Goal: Information Seeking & Learning: Learn about a topic

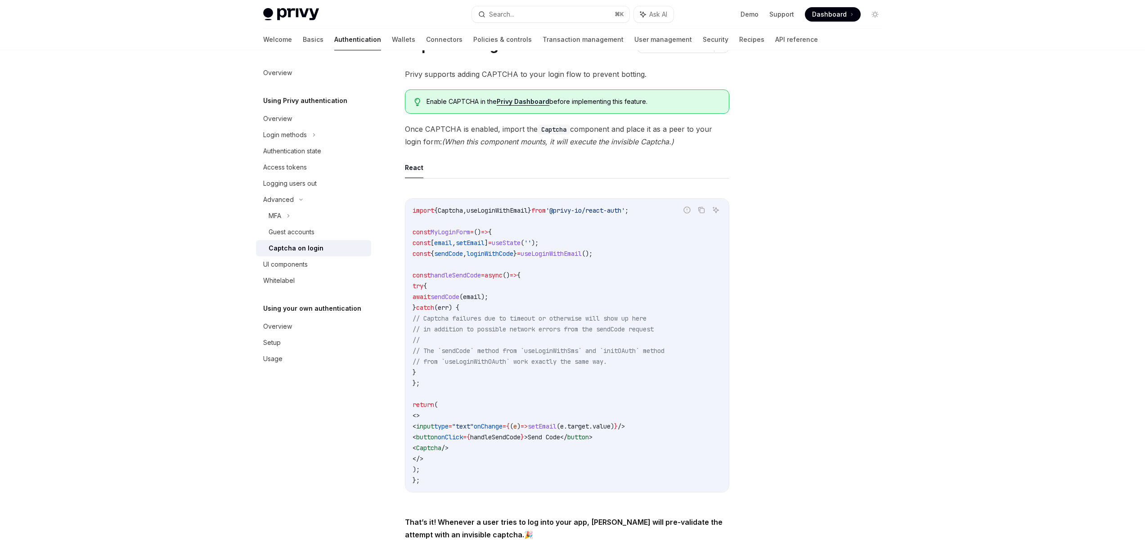
scroll to position [46, 0]
click at [448, 211] on span "Captcha" at bounding box center [450, 210] width 25 height 8
click at [441, 449] on span "Captcha" at bounding box center [428, 448] width 25 height 8
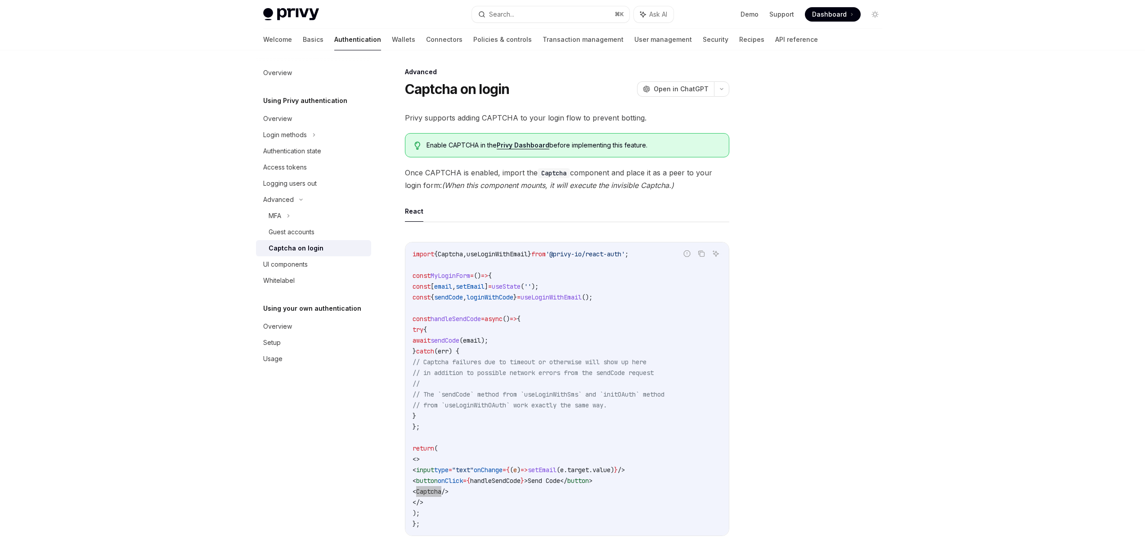
scroll to position [0, 0]
click at [533, 147] on link "Privy Dashboard" at bounding box center [523, 147] width 53 height 8
click at [600, 264] on code "import { Captcha , useLoginWithEmail } from '@privy-io/react-auth' ; const MyLo…" at bounding box center [567, 391] width 309 height 281
click at [454, 261] on code "import { Captcha , useLoginWithEmail } from '@privy-io/react-auth' ; const MyLo…" at bounding box center [567, 391] width 309 height 281
click at [453, 256] on span "Captcha" at bounding box center [450, 256] width 25 height 8
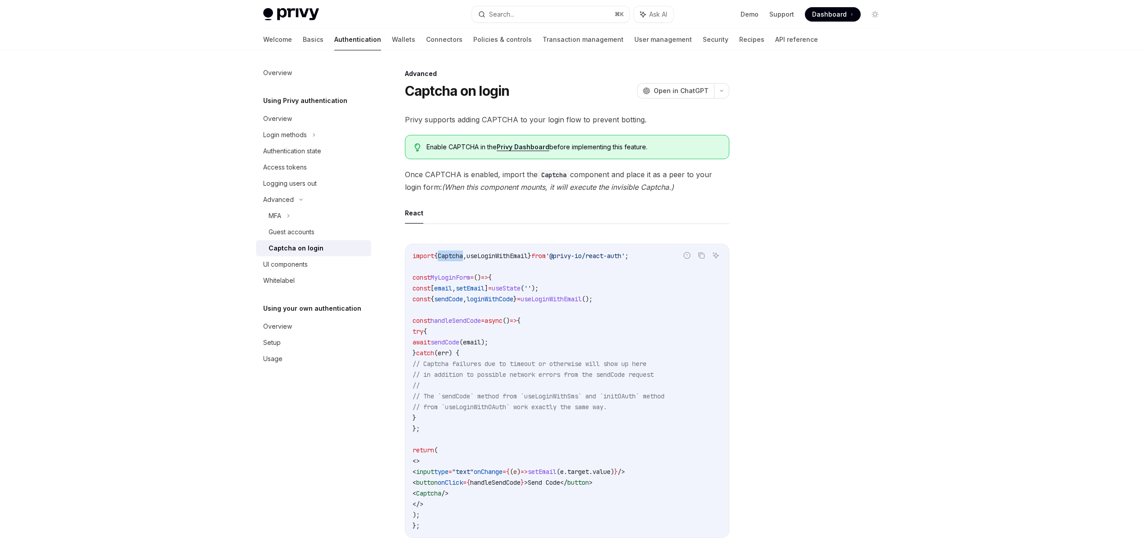
click at [453, 256] on span "Captcha" at bounding box center [450, 256] width 25 height 8
copy span "Captcha"
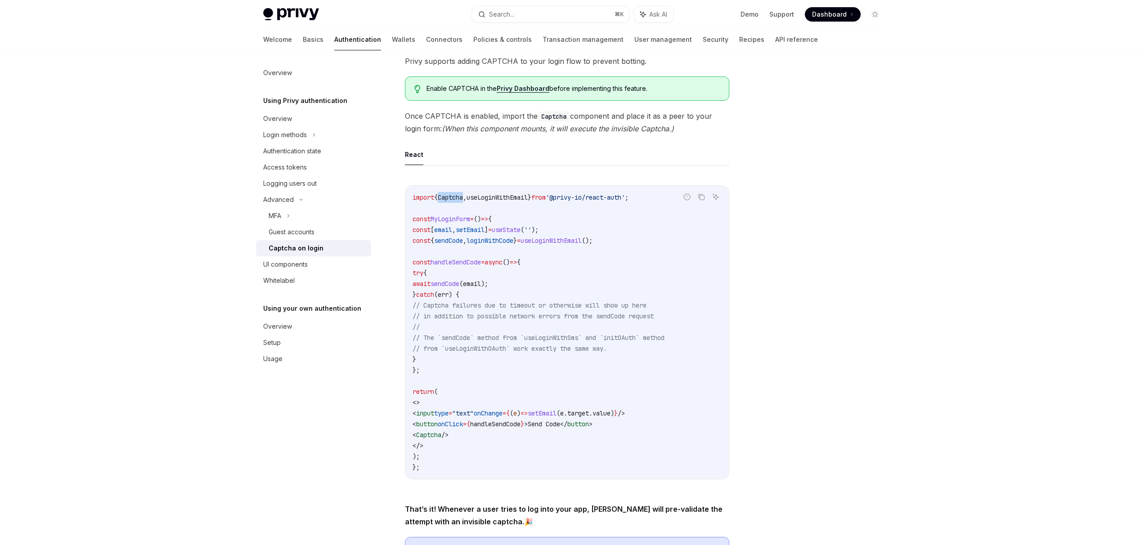
scroll to position [167, 0]
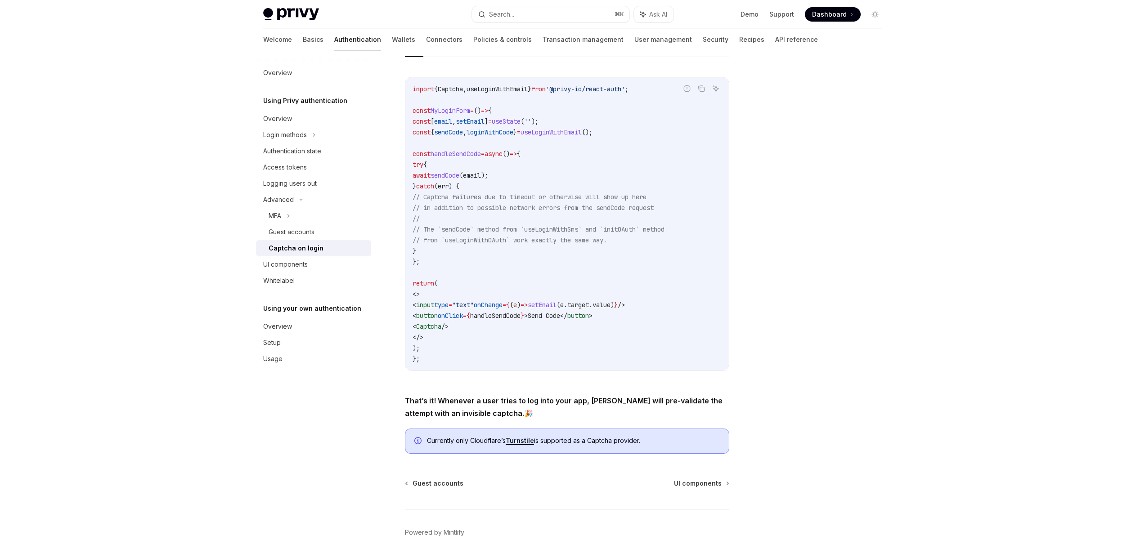
click at [441, 326] on span "Captcha" at bounding box center [428, 327] width 25 height 8
click at [541, 321] on code "import { Captcha , useLoginWithEmail } from '@privy-io/react-auth' ; const MyLo…" at bounding box center [567, 224] width 309 height 281
click at [441, 326] on span "Captcha" at bounding box center [428, 327] width 25 height 8
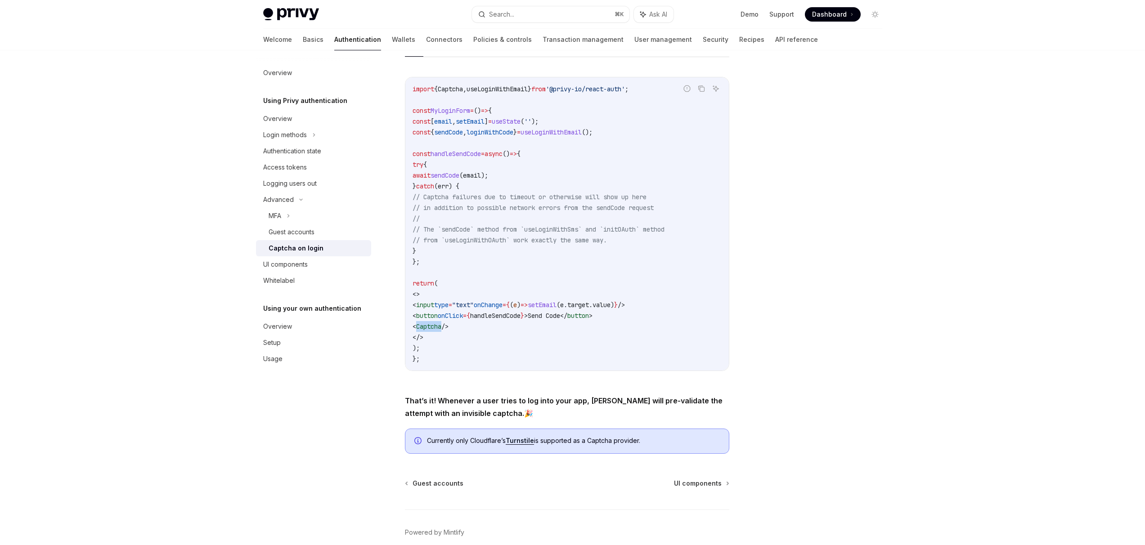
click at [441, 326] on span "Captcha" at bounding box center [428, 327] width 25 height 8
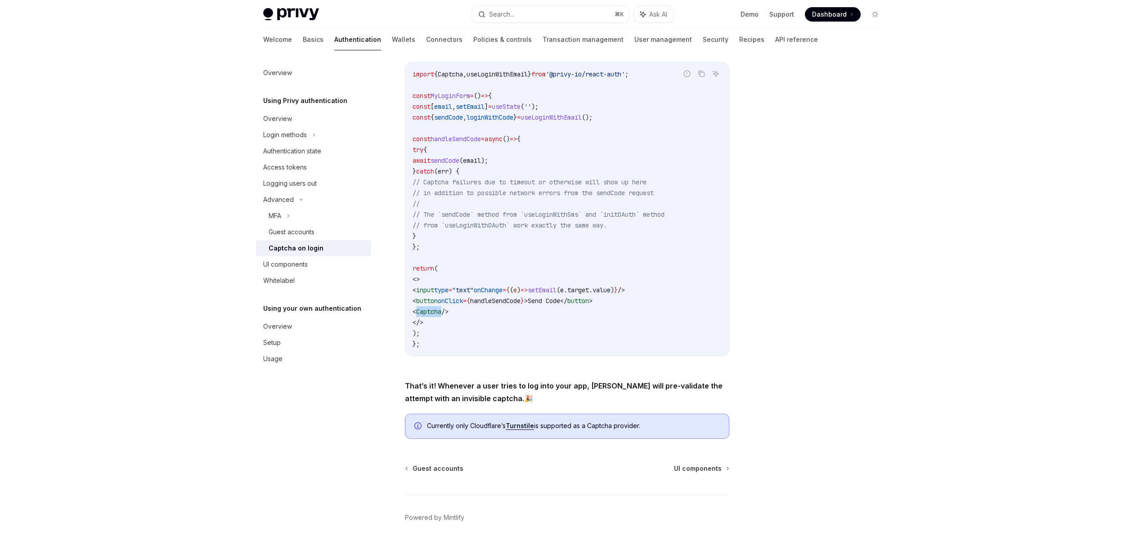
scroll to position [182, 0]
click at [282, 212] on div "MFA" at bounding box center [313, 216] width 115 height 16
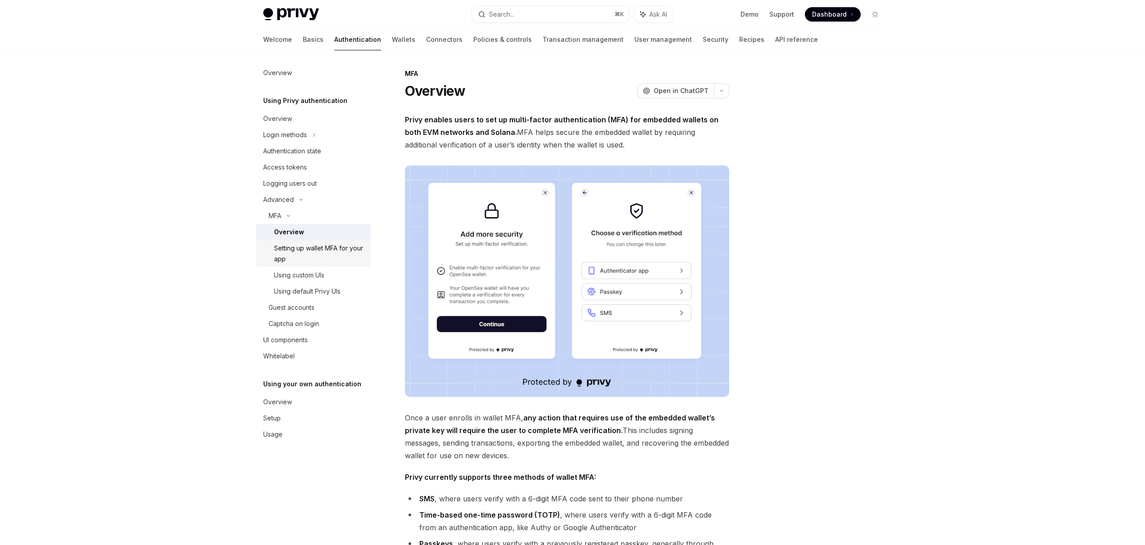
click at [294, 249] on div "Setting up wallet MFA for your app" at bounding box center [320, 254] width 92 height 22
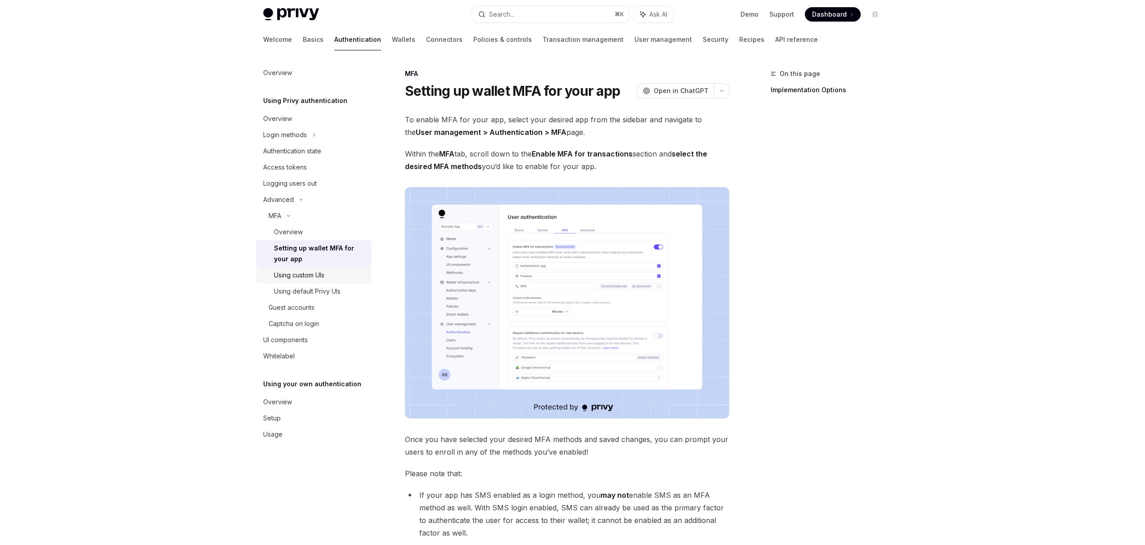
click at [295, 272] on div "Using custom UIs" at bounding box center [299, 275] width 50 height 11
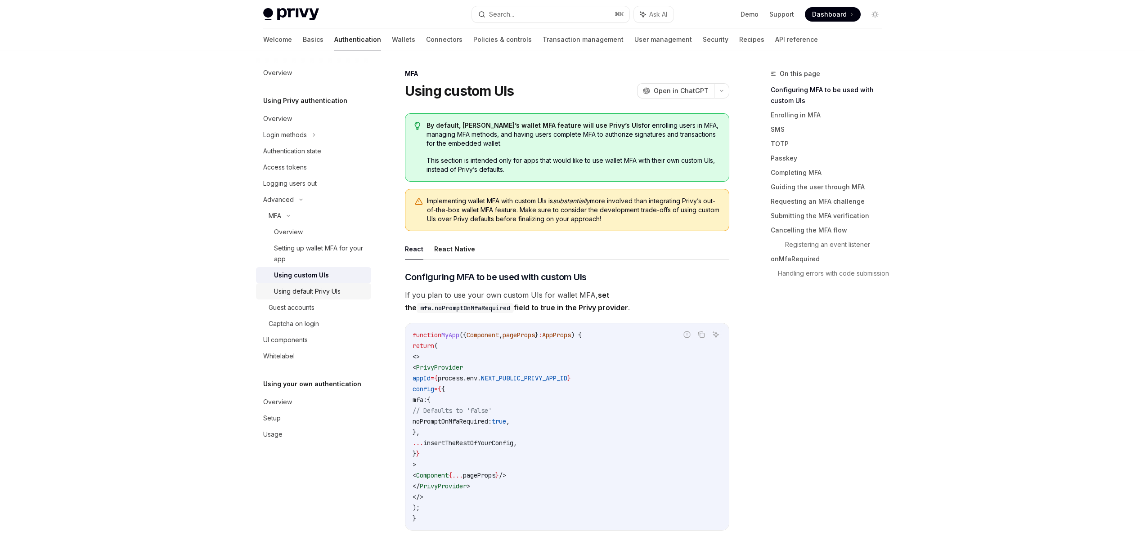
click at [307, 291] on div "Using default Privy UIs" at bounding box center [307, 291] width 67 height 11
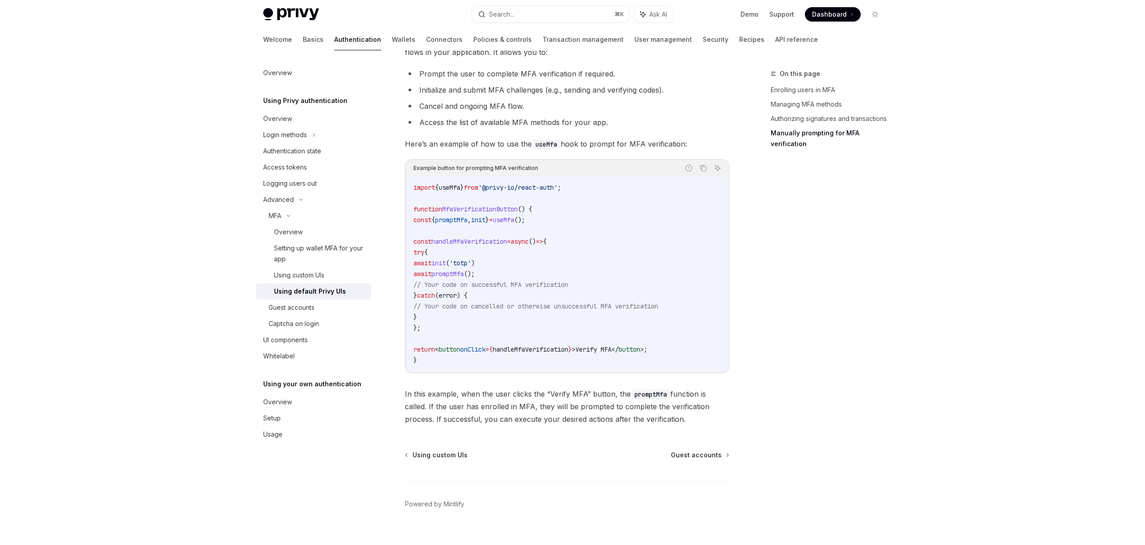
scroll to position [1629, 0]
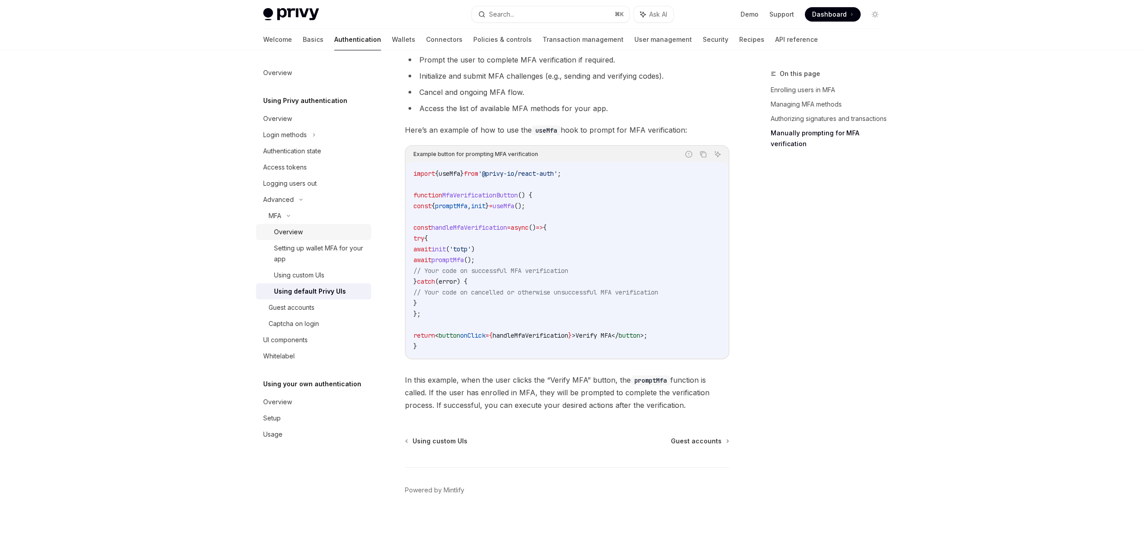
click at [283, 227] on div "Overview" at bounding box center [288, 232] width 29 height 11
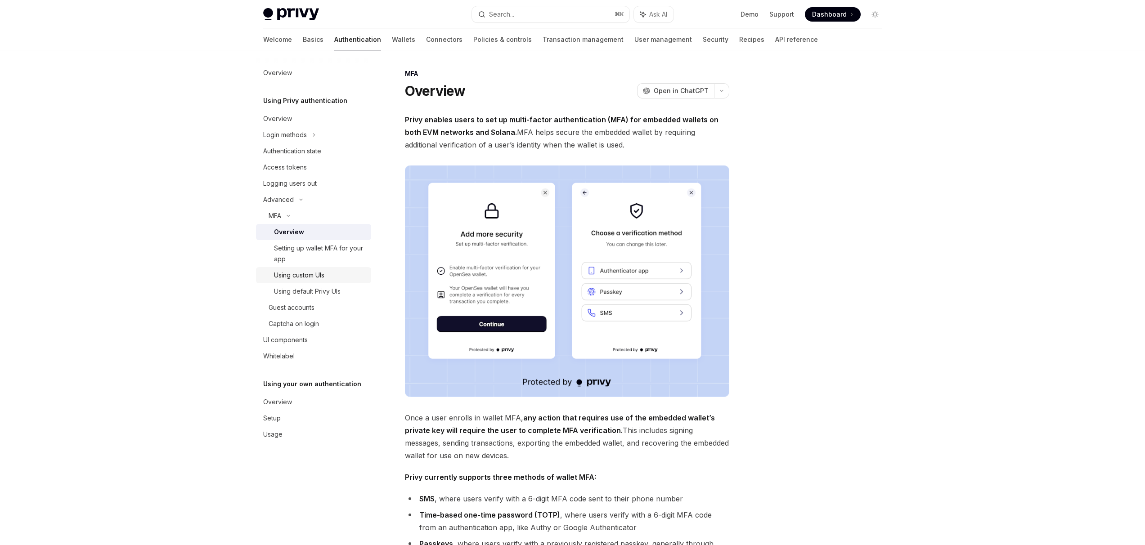
click at [301, 278] on div "Using custom UIs" at bounding box center [299, 275] width 50 height 11
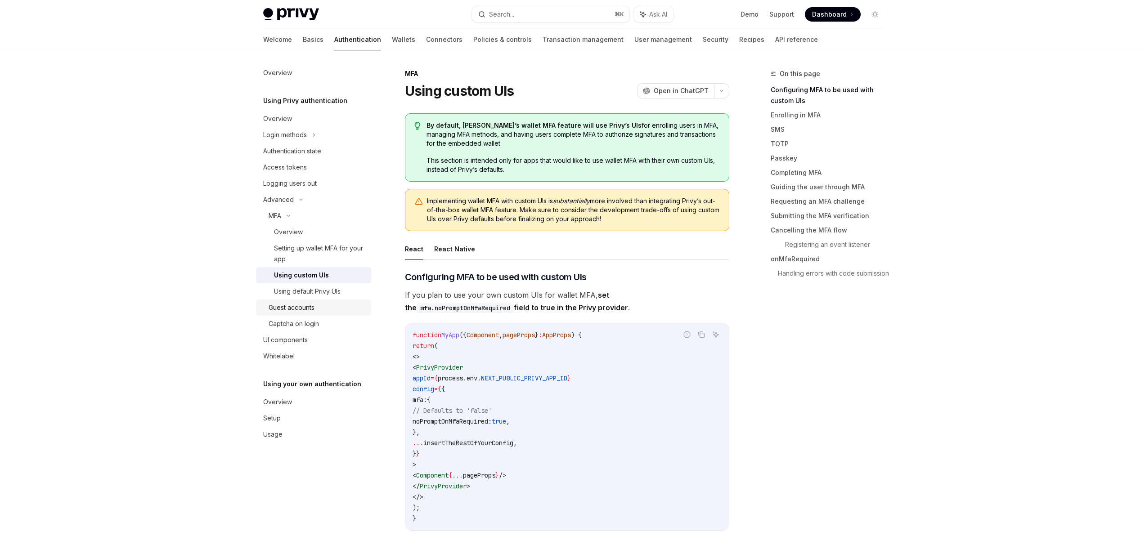
click at [301, 307] on div "Guest accounts" at bounding box center [292, 307] width 46 height 11
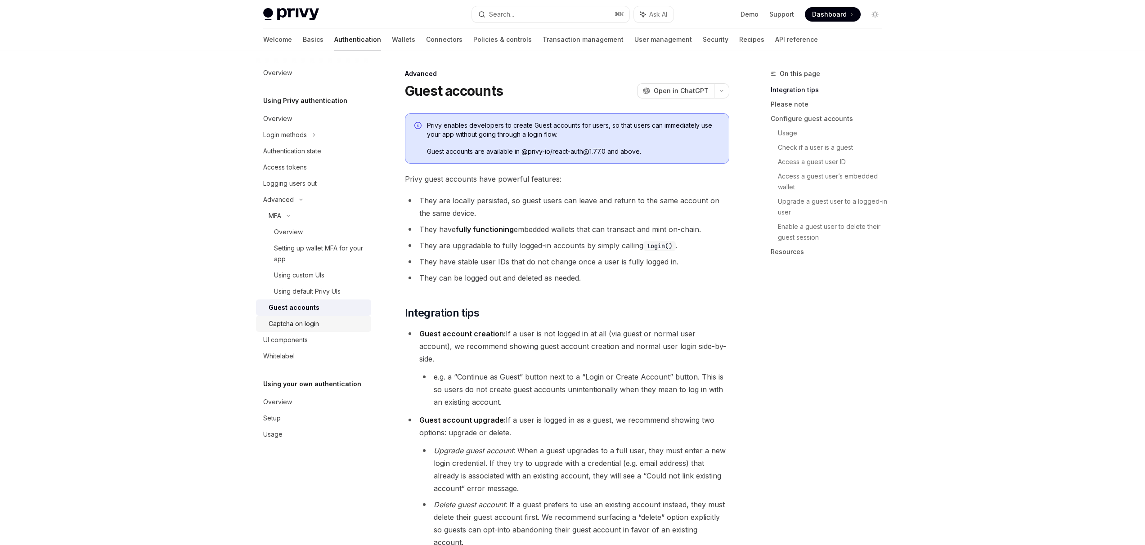
click at [300, 324] on div "Captcha on login" at bounding box center [294, 324] width 50 height 11
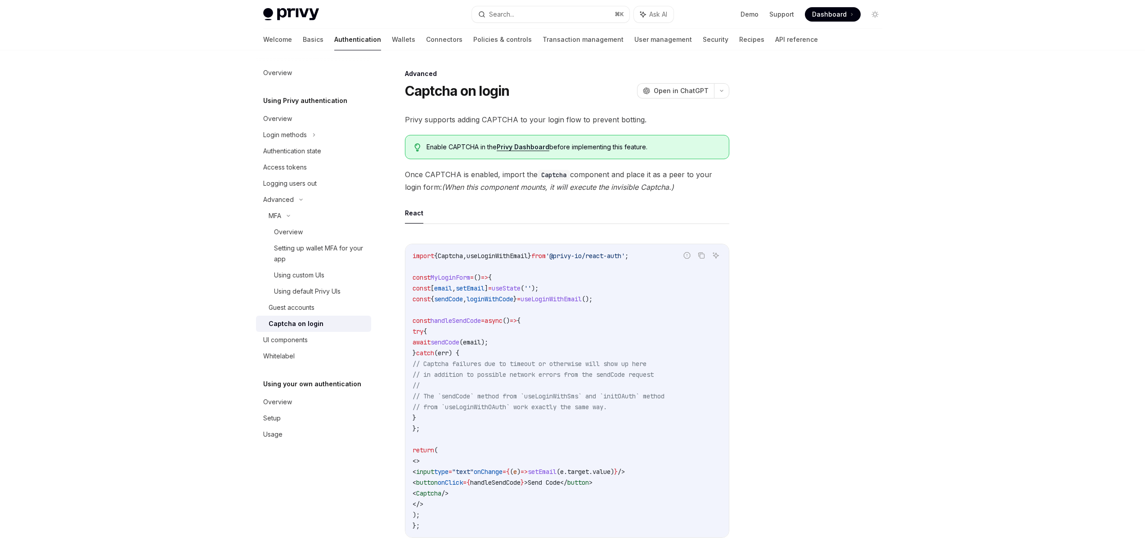
drag, startPoint x: 661, startPoint y: 255, endPoint x: 531, endPoint y: 256, distance: 130.0
click at [660, 255] on code "import { Captcha , useLoginWithEmail } from '@privy-io/react-auth' ; const MyLo…" at bounding box center [567, 391] width 309 height 281
click at [461, 256] on span "Captcha" at bounding box center [450, 256] width 25 height 8
copy span "Captcha"
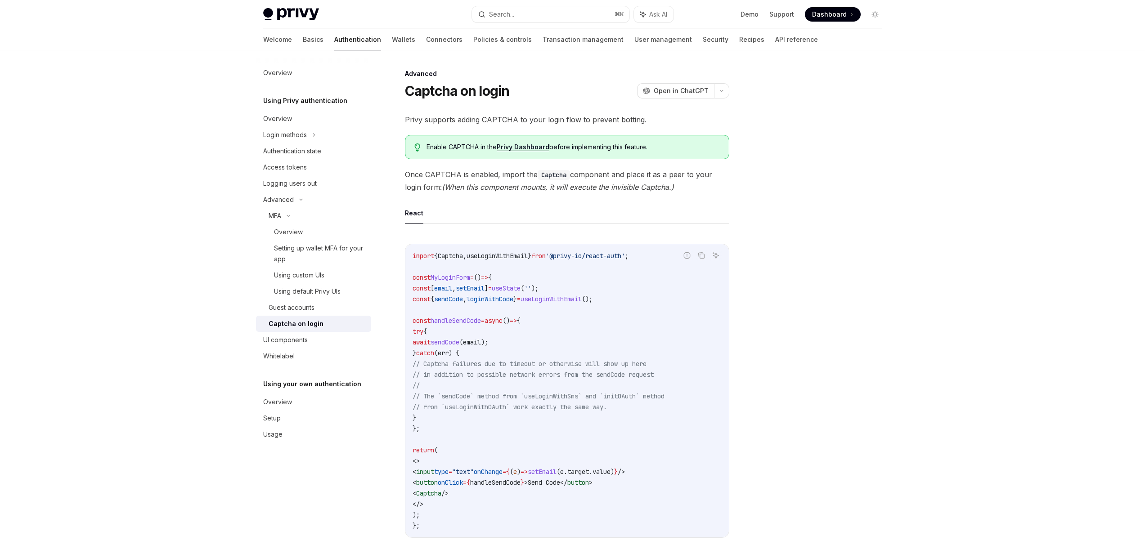
drag, startPoint x: 639, startPoint y: 269, endPoint x: 651, endPoint y: 261, distance: 14.6
click at [639, 269] on code "import { Captcha , useLoginWithEmail } from '@privy-io/react-auth' ; const MyLo…" at bounding box center [567, 391] width 309 height 281
drag, startPoint x: 658, startPoint y: 254, endPoint x: 408, endPoint y: 255, distance: 250.1
click at [408, 255] on div "import { Captcha , useLoginWithEmail } from '@privy-io/react-auth' ; const MyLo…" at bounding box center [566, 390] width 323 height 293
copy span "import { Captcha , useLoginWithEmail } from '@privy-io/react-auth' ;"
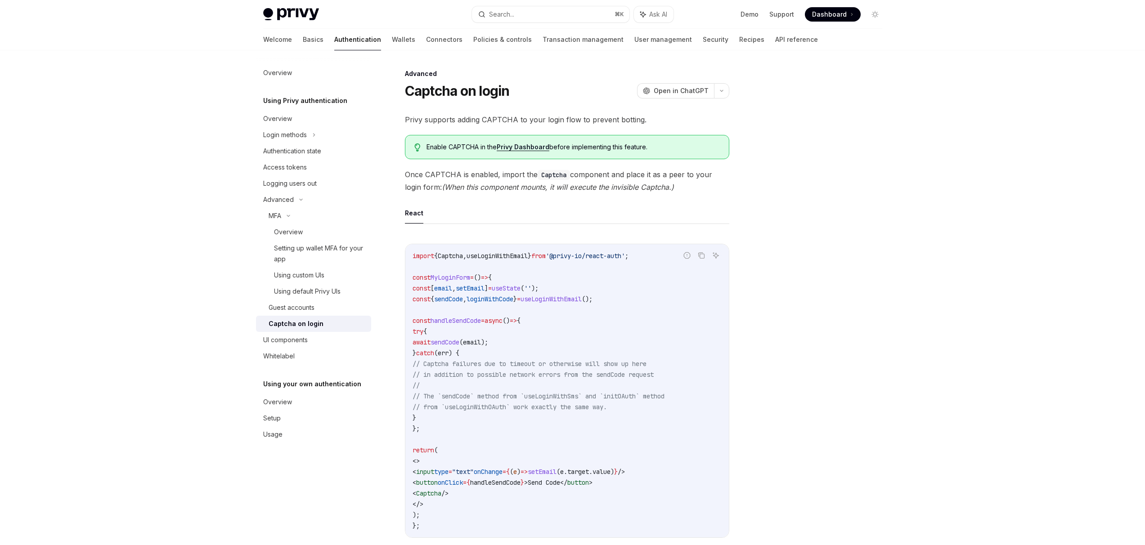
click at [892, 289] on div "Overview Using Privy authentication Overview Login methods Authentication state…" at bounding box center [573, 402] width 662 height 704
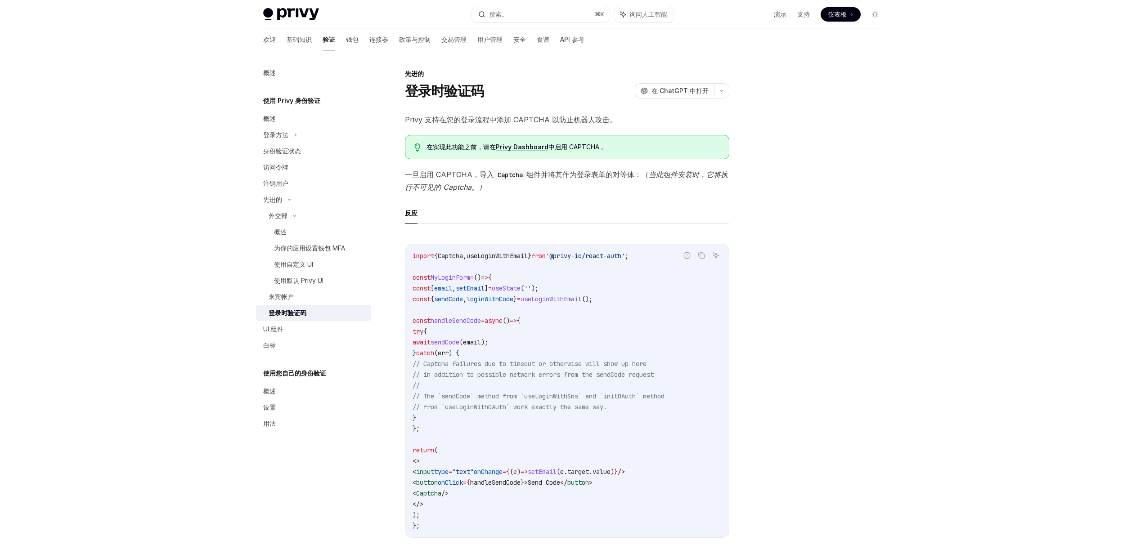
click at [862, 198] on div at bounding box center [821, 306] width 137 height 477
click at [834, 265] on div at bounding box center [821, 306] width 137 height 477
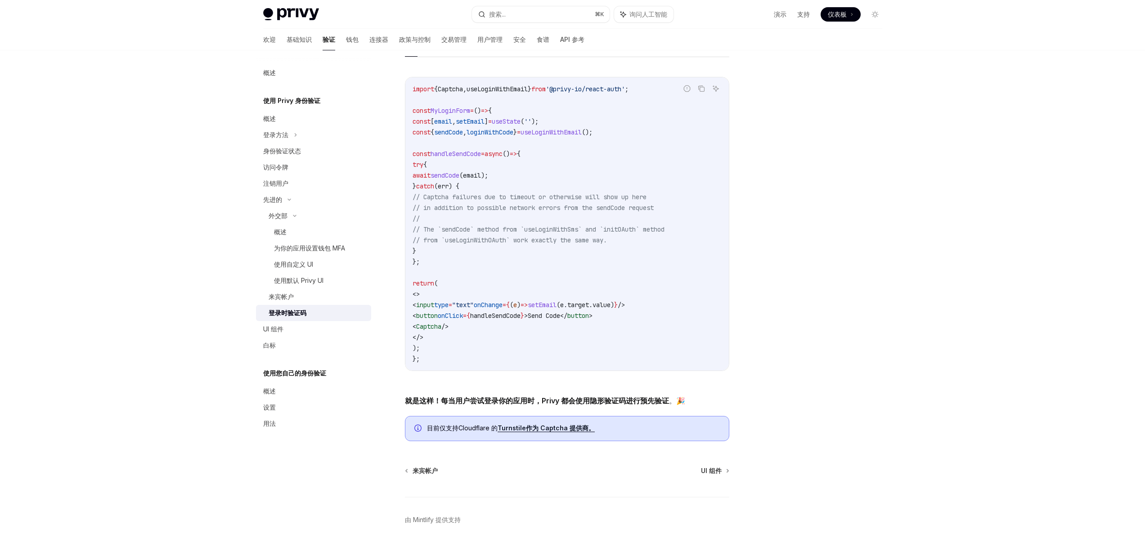
scroll to position [170, 0]
click at [826, 235] on div at bounding box center [821, 306] width 137 height 477
click at [925, 337] on div "Privy Docs 主页 搜索... ⌘ K 询问人工智能 演示 支持 仪表板 仪表板 搜索... 导航 先进的 登录时验证码 欢迎 基础知识 验证 钱包 …" at bounding box center [572, 201] width 1145 height 742
click at [818, 313] on div at bounding box center [821, 306] width 137 height 477
click at [518, 229] on span "// The `sendCode` method from `useLoginWithSms` and `initOAuth` method" at bounding box center [539, 226] width 252 height 8
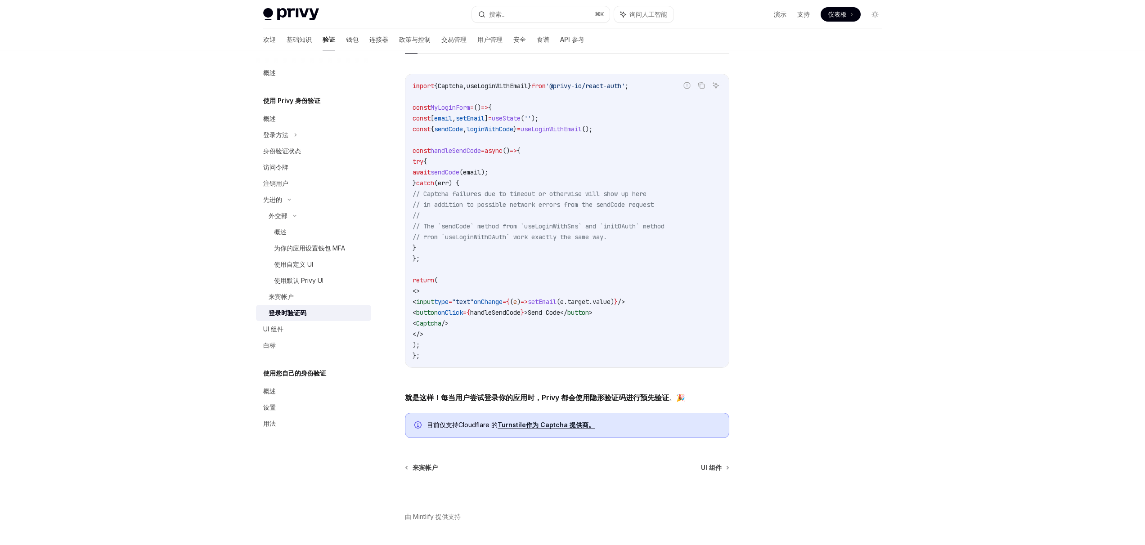
click at [569, 229] on span "// The `sendCode` method from `useLoginWithSms` and `initOAuth` method" at bounding box center [539, 226] width 252 height 8
drag, startPoint x: 607, startPoint y: 228, endPoint x: 637, endPoint y: 228, distance: 30.1
click at [607, 228] on span "// The `sendCode` method from `useLoginWithSms` and `initOAuth` method" at bounding box center [539, 226] width 252 height 8
click at [647, 226] on span "// The `sendCode` method from `useLoginWithSms` and `initOAuth` method" at bounding box center [539, 226] width 252 height 8
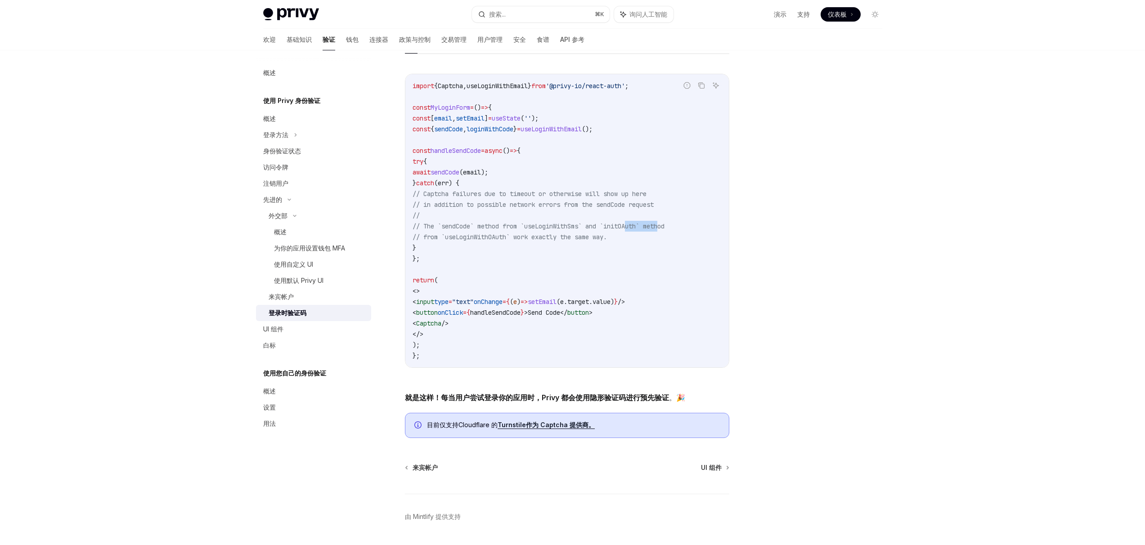
click at [647, 226] on span "// The `sendCode` method from `useLoginWithSms` and `initOAuth` method" at bounding box center [539, 226] width 252 height 8
click at [643, 242] on code "import { Captcha , useLoginWithEmail } from '@privy-io/react-auth' ; const MyLo…" at bounding box center [567, 221] width 309 height 281
click at [511, 241] on span "// from `useLoginWithOAuth` work exactly the same way." at bounding box center [510, 237] width 194 height 8
click at [560, 242] on code "import { Captcha , useLoginWithEmail } from '@privy-io/react-auth' ; const MyLo…" at bounding box center [567, 221] width 309 height 281
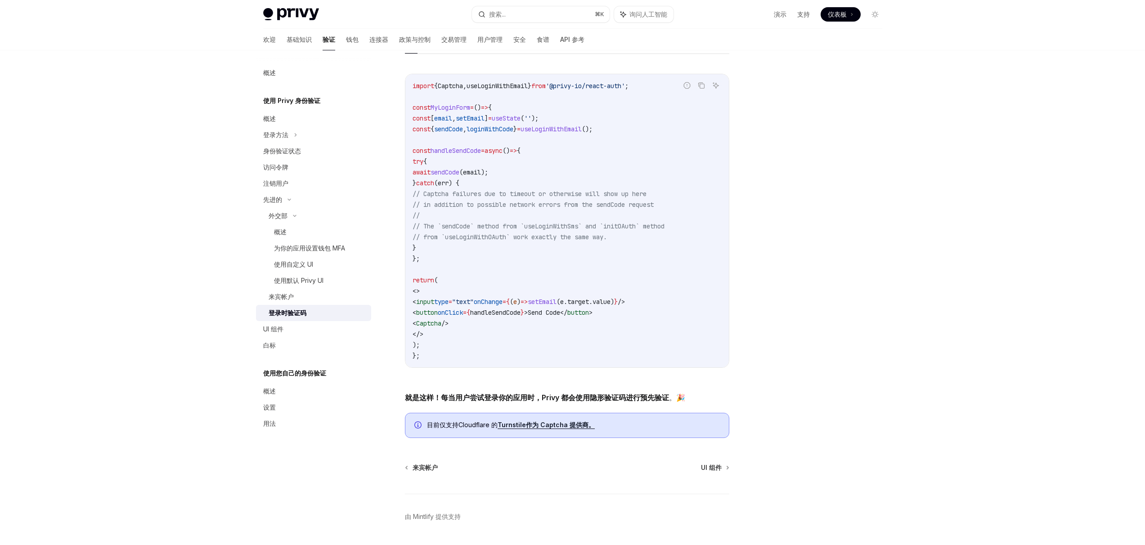
click at [596, 235] on span "// from `useLoginWithOAuth` work exactly the same way." at bounding box center [510, 237] width 194 height 8
click at [641, 235] on code "import { Captcha , useLoginWithEmail } from '@privy-io/react-auth' ; const MyLo…" at bounding box center [567, 221] width 309 height 281
drag, startPoint x: 667, startPoint y: 240, endPoint x: 431, endPoint y: 193, distance: 240.4
click at [431, 193] on code "import { Captcha , useLoginWithEmail } from '@privy-io/react-auth' ; const MyLo…" at bounding box center [567, 221] width 309 height 281
click at [462, 223] on span "// The `sendCode` method from `useLoginWithSms` and `initOAuth` method" at bounding box center [539, 226] width 252 height 8
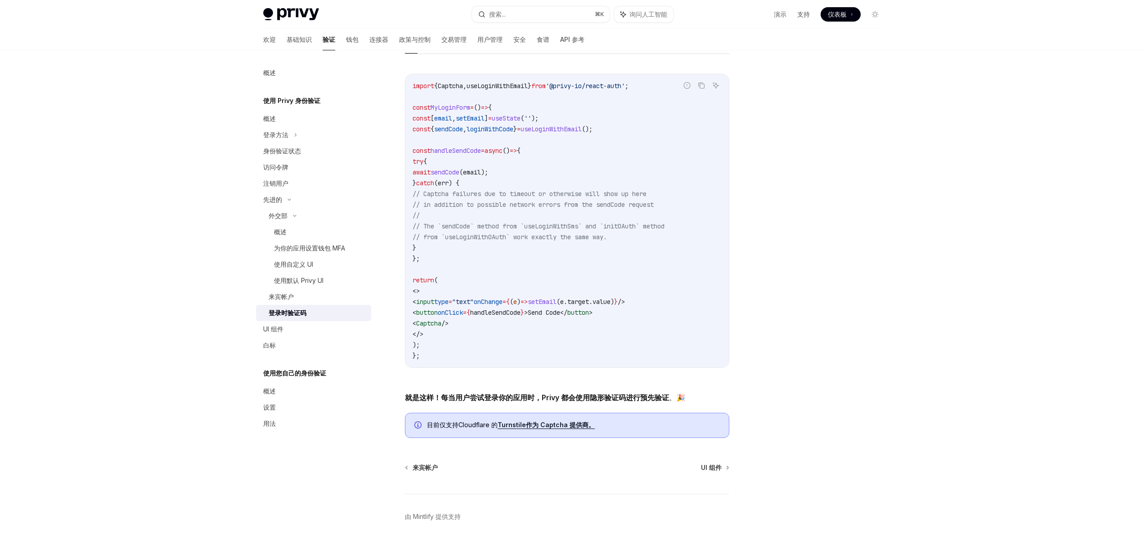
drag, startPoint x: 843, startPoint y: 278, endPoint x: 835, endPoint y: 292, distance: 16.7
click at [843, 278] on div at bounding box center [821, 306] width 137 height 477
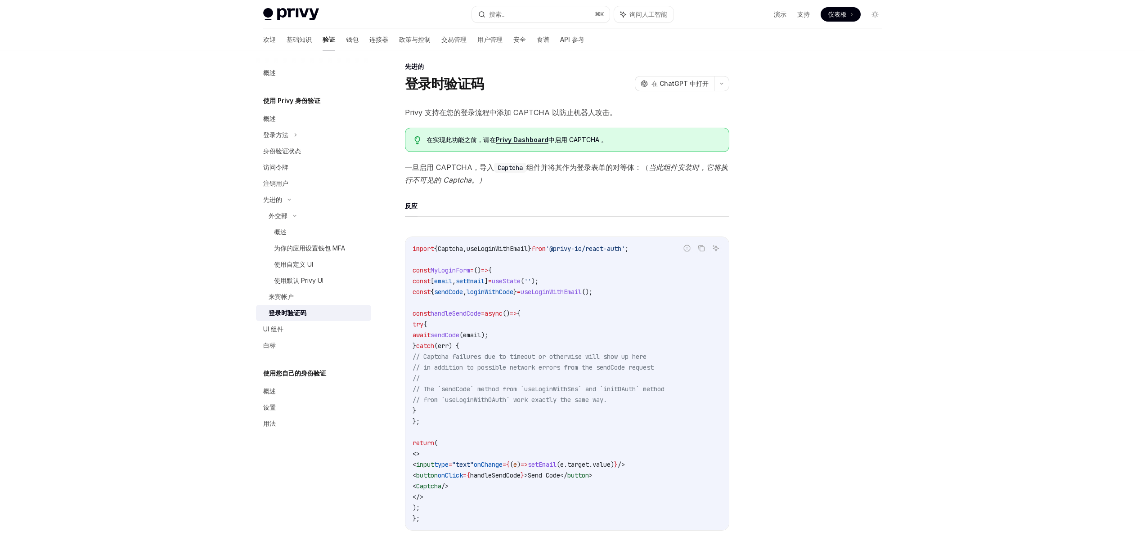
scroll to position [0, 0]
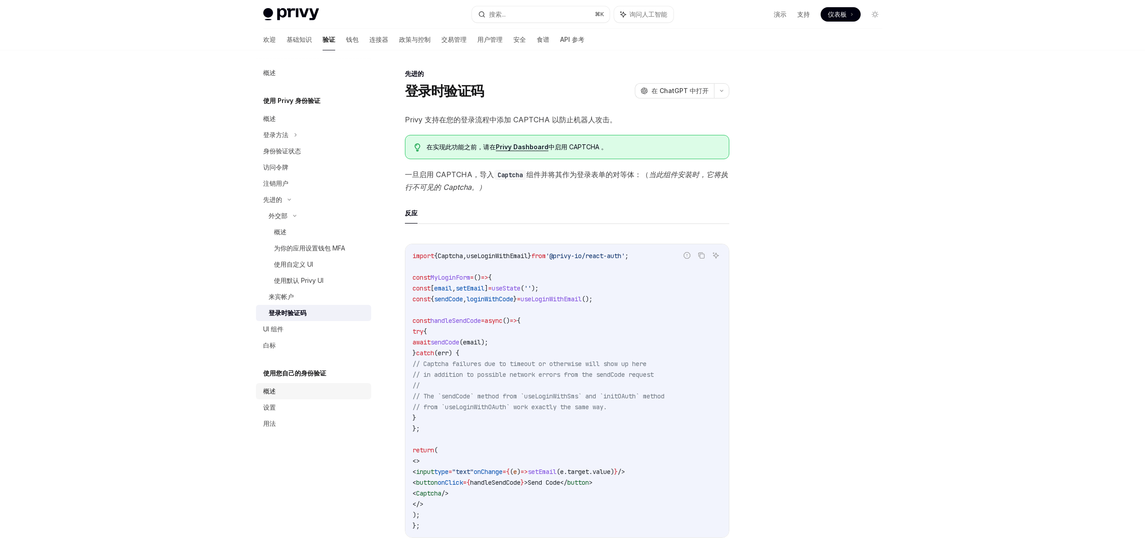
click at [285, 390] on div "概述" at bounding box center [314, 391] width 103 height 11
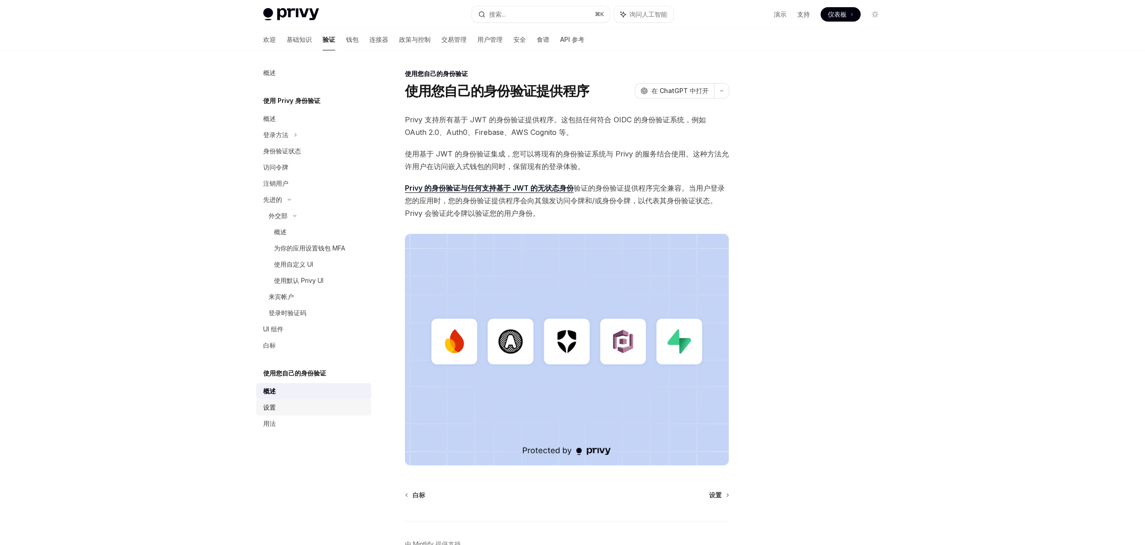
click at [278, 403] on div "设置" at bounding box center [314, 407] width 103 height 11
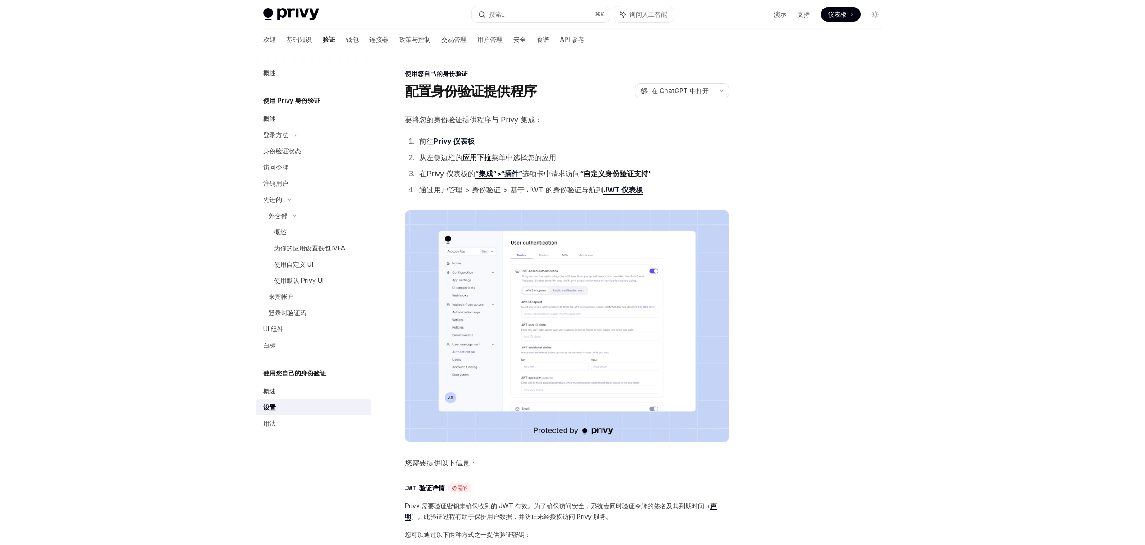
click at [552, 312] on img at bounding box center [567, 327] width 324 height 232
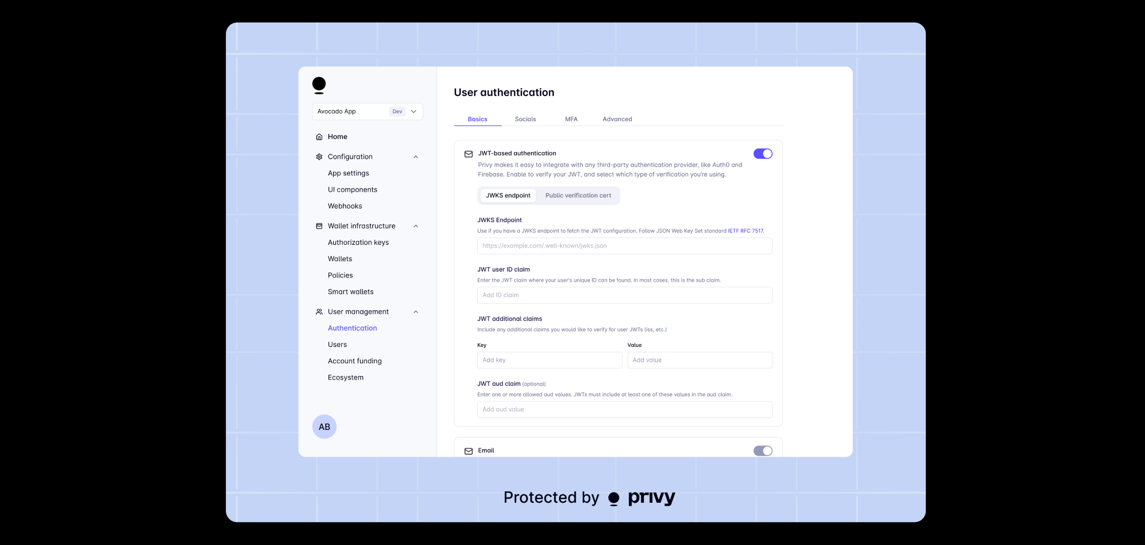
click at [551, 313] on img at bounding box center [576, 272] width 700 height 500
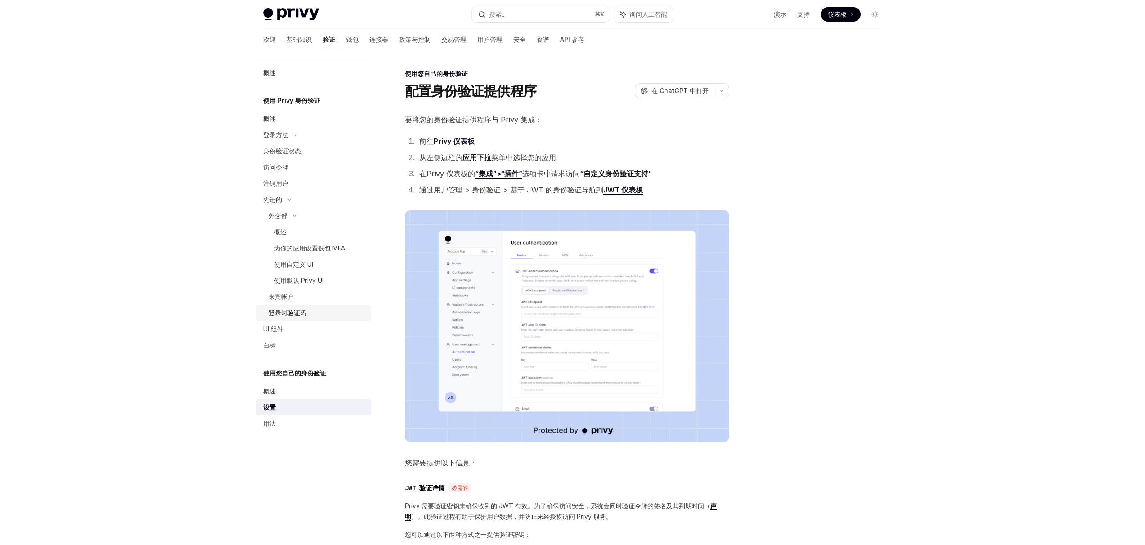
click at [310, 311] on div "登录时验证码" at bounding box center [317, 313] width 97 height 11
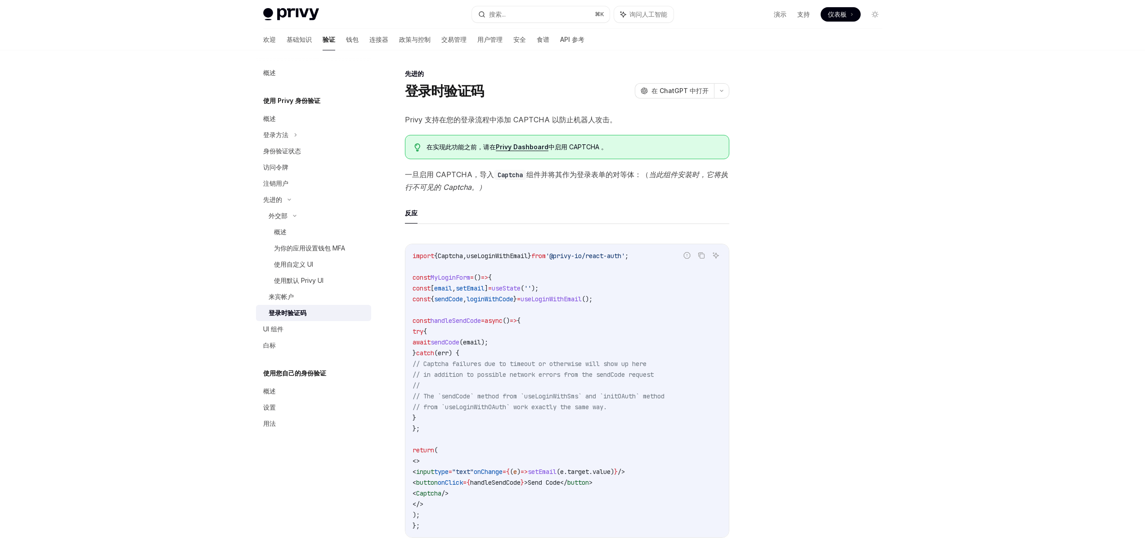
click at [840, 318] on div at bounding box center [821, 306] width 137 height 477
click at [782, 15] on font "演示" at bounding box center [780, 14] width 13 height 8
click at [584, 145] on font "中启用 CAPTCHA 。" at bounding box center [577, 147] width 59 height 8
copy font "CAPTCHA"
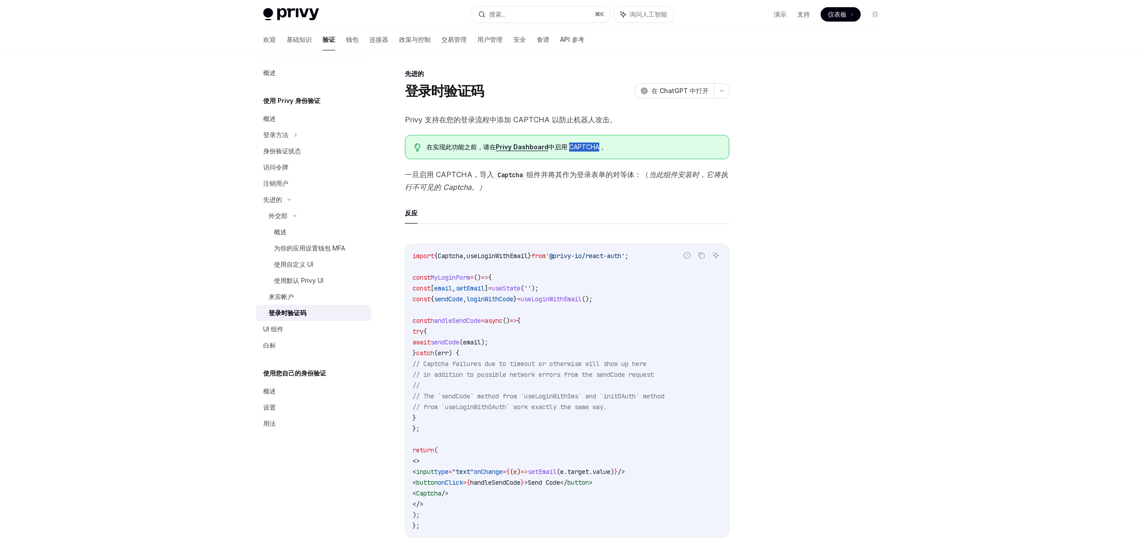
scroll to position [203, 0]
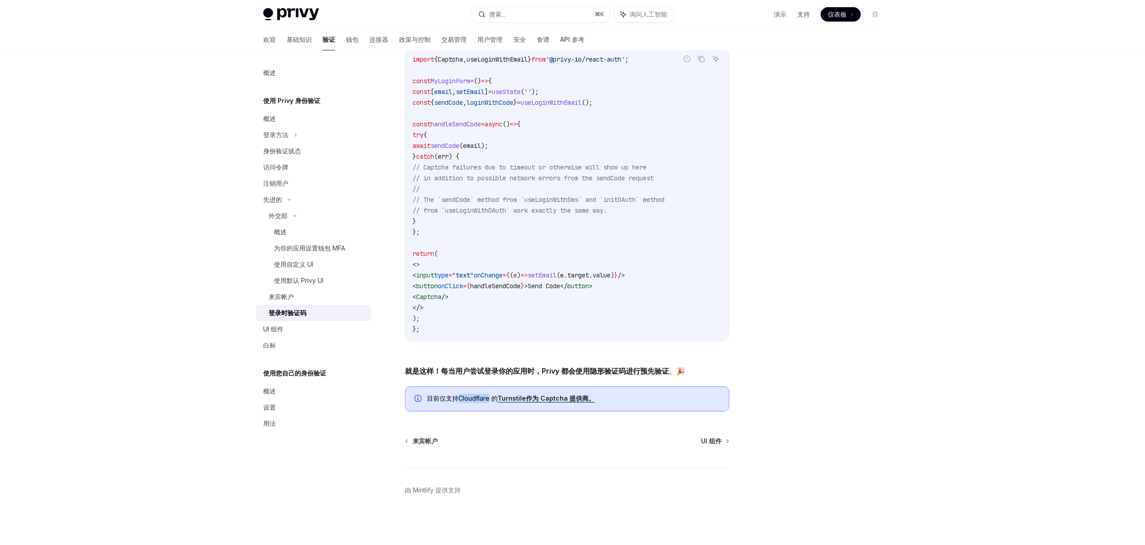
drag, startPoint x: 489, startPoint y: 400, endPoint x: 458, endPoint y: 398, distance: 30.2
click at [458, 398] on font "Cloudflare 的" at bounding box center [477, 399] width 39 height 8
copy font "Cloudflare"
click at [848, 383] on div at bounding box center [821, 306] width 137 height 477
click at [473, 399] on font "Cloudflare 的" at bounding box center [477, 399] width 39 height 8
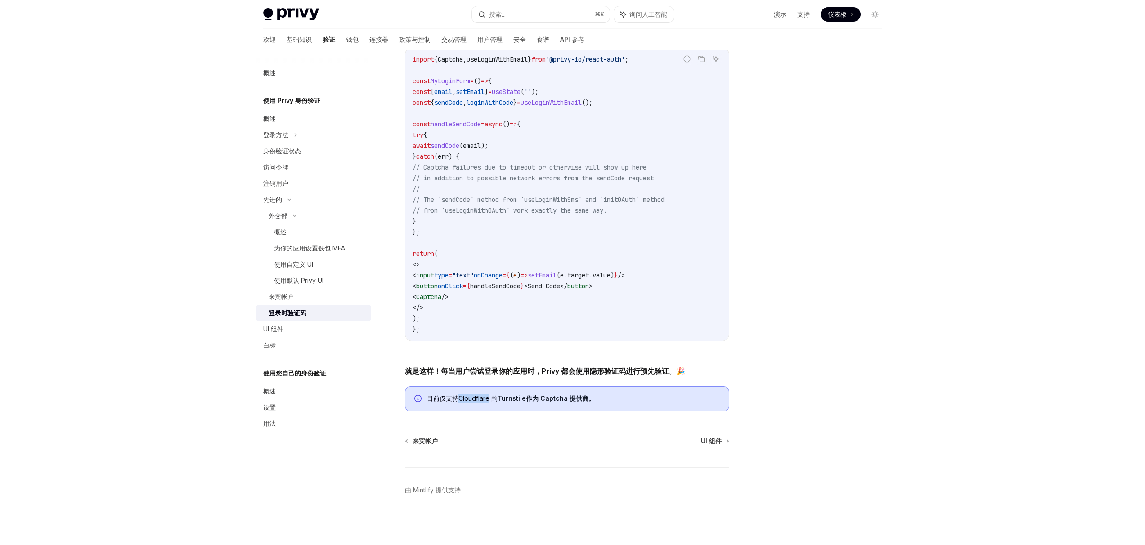
click at [473, 399] on font "Cloudflare 的" at bounding box center [477, 399] width 39 height 8
copy font "Cloudflare"
click at [473, 399] on font "Cloudflare 的" at bounding box center [477, 399] width 39 height 8
type textarea "*"
